Goal: Transaction & Acquisition: Purchase product/service

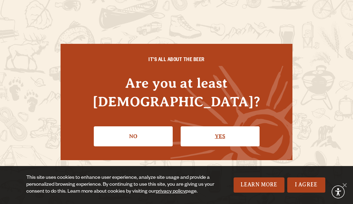
click at [227, 128] on link "Yes" at bounding box center [219, 137] width 79 height 20
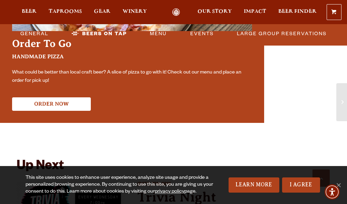
scroll to position [1348, 0]
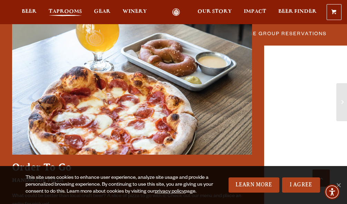
click at [58, 10] on span "Taprooms" at bounding box center [65, 12] width 33 height 6
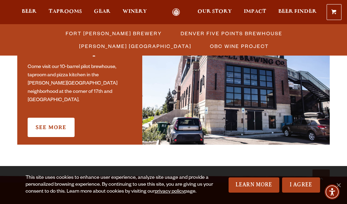
scroll to position [553, 0]
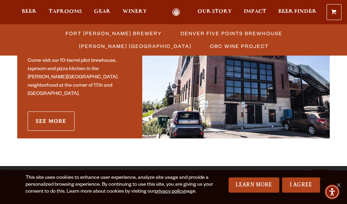
click at [48, 112] on link "See More" at bounding box center [51, 121] width 47 height 19
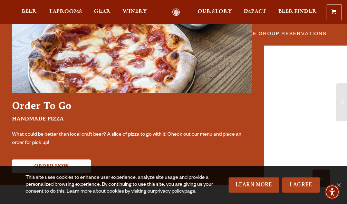
scroll to position [1487, 0]
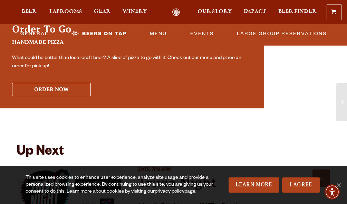
click at [49, 83] on button "ORDER NOW" at bounding box center [51, 89] width 79 height 13
